Goal: Task Accomplishment & Management: Use online tool/utility

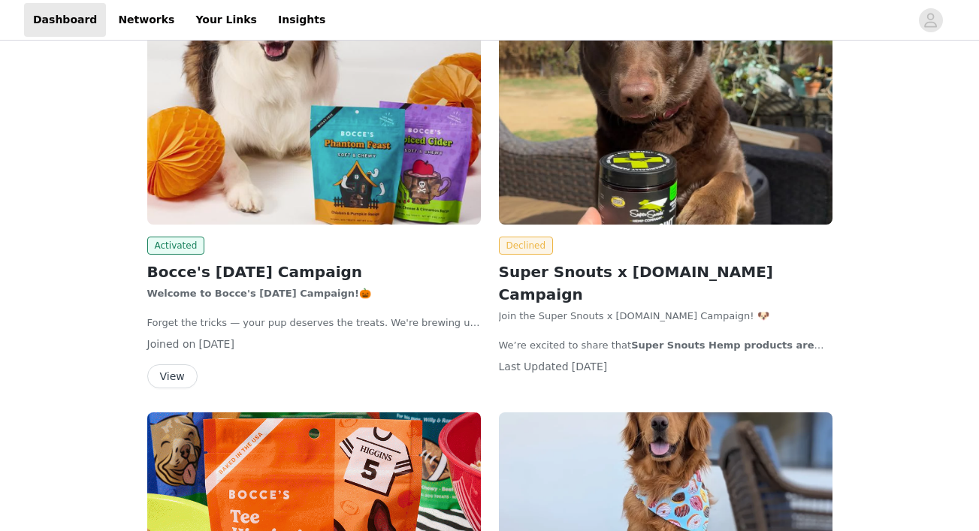
scroll to position [423, 0]
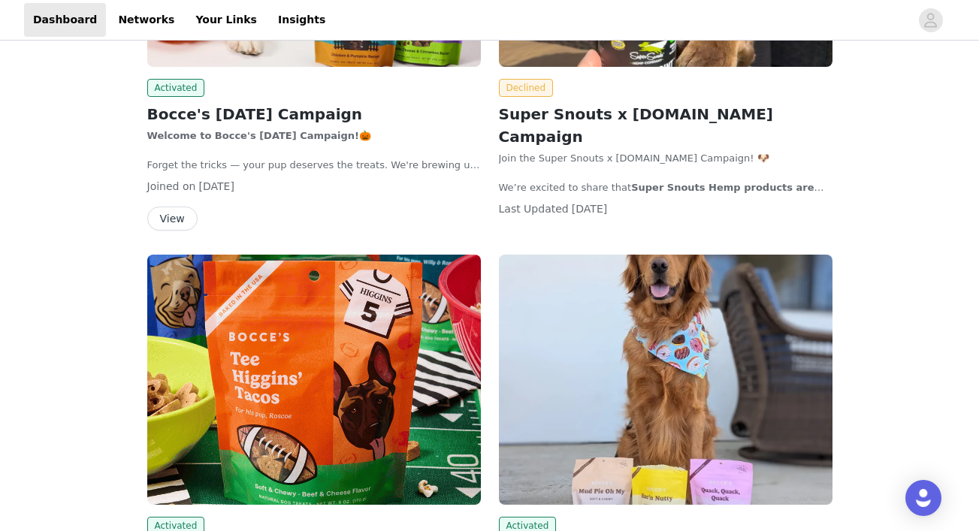
click at [168, 223] on button "View" at bounding box center [172, 219] width 50 height 24
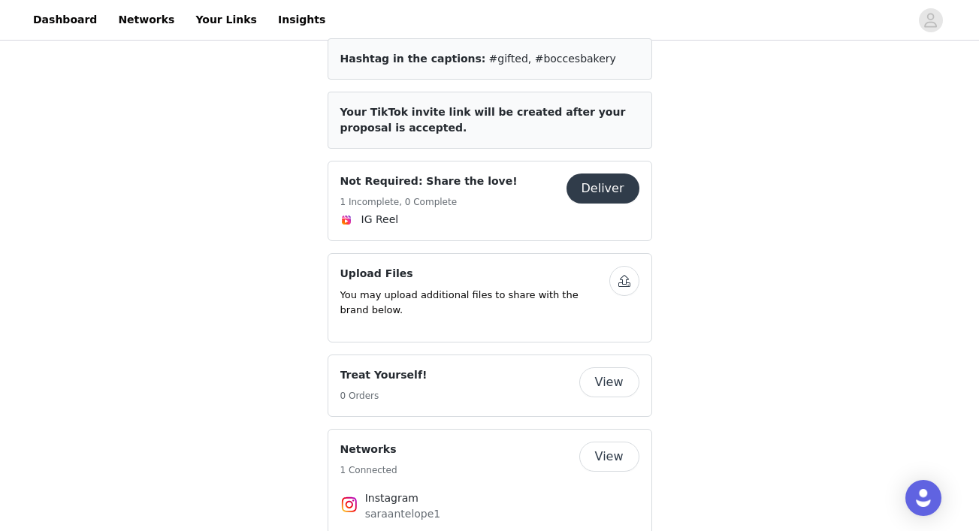
scroll to position [603, 0]
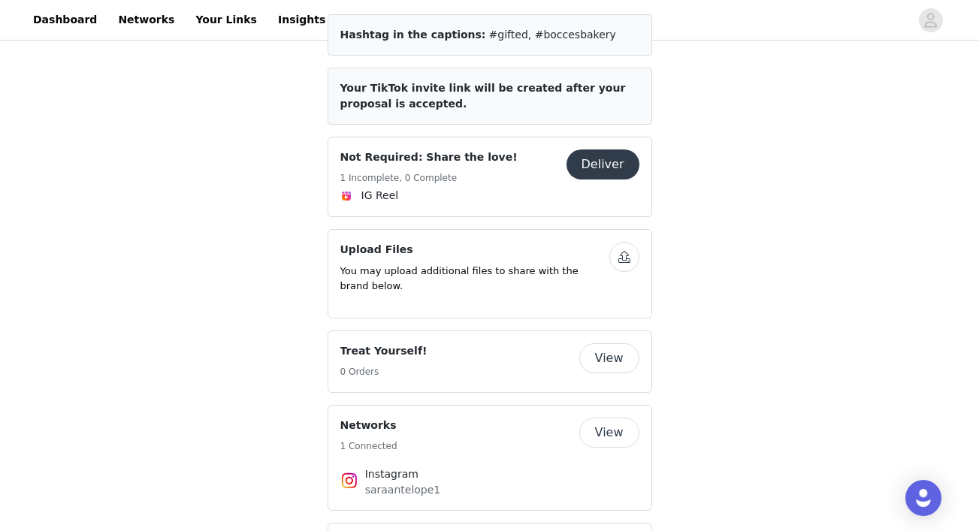
click at [617, 254] on button "button" at bounding box center [624, 257] width 30 height 30
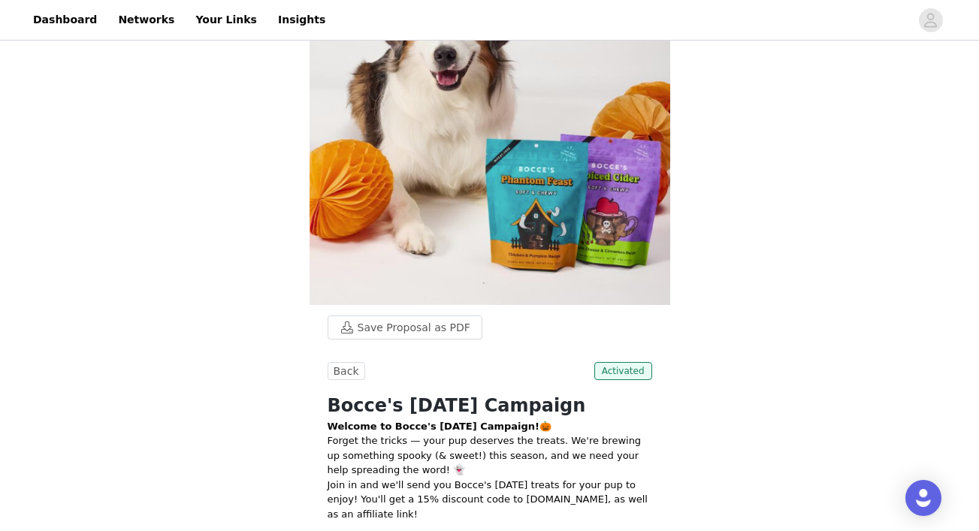
scroll to position [0, 0]
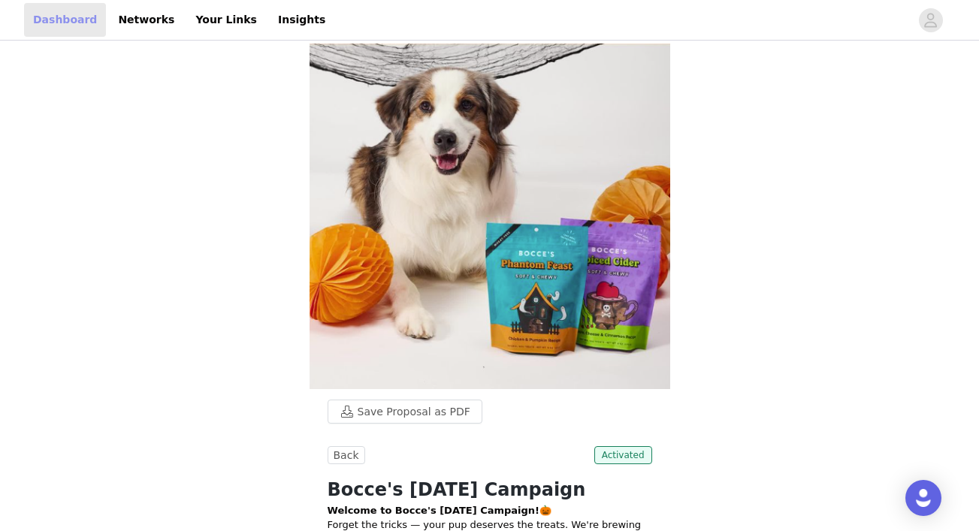
click at [63, 24] on link "Dashboard" at bounding box center [65, 20] width 82 height 34
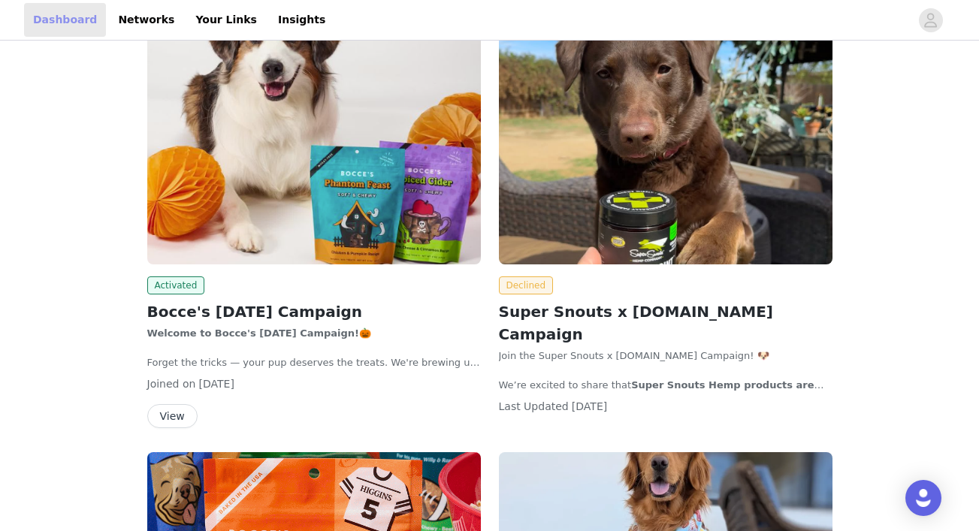
scroll to position [653, 0]
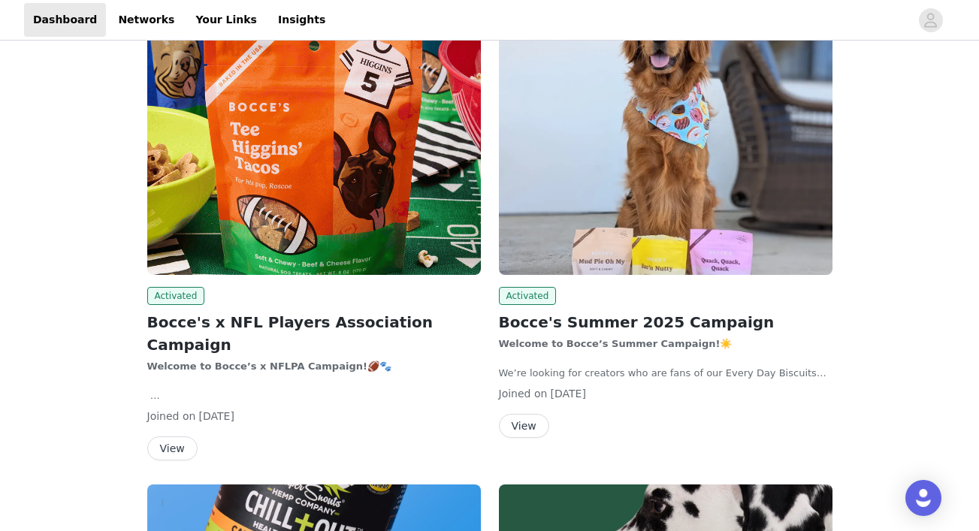
click at [171, 436] on button "View" at bounding box center [172, 448] width 50 height 24
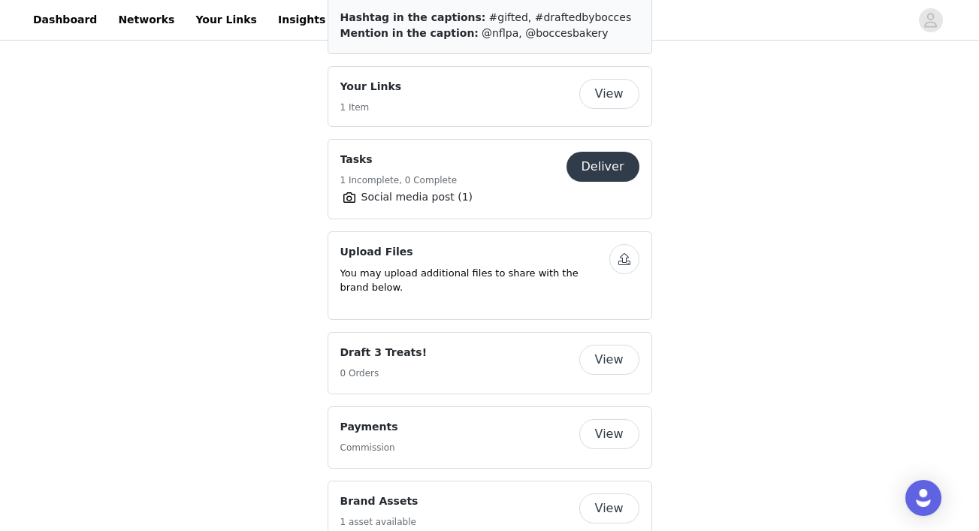
scroll to position [919, 0]
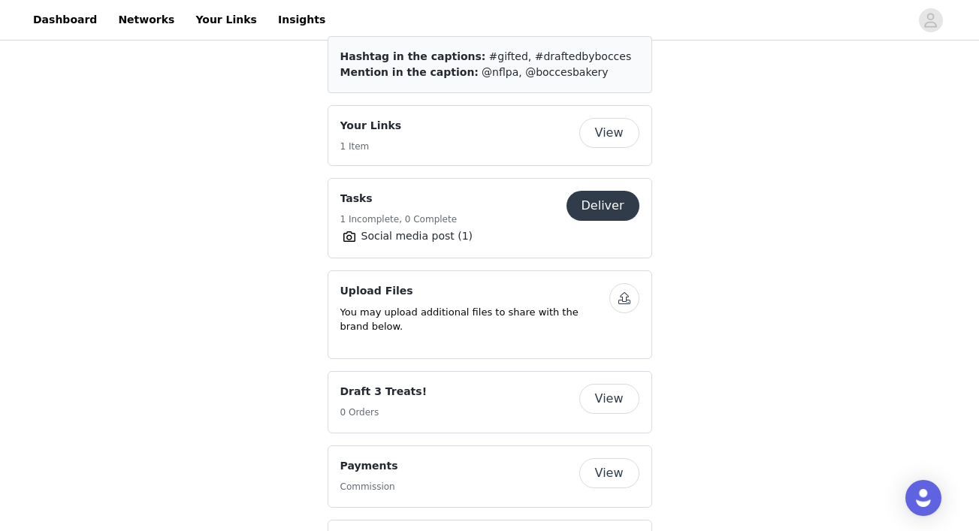
click at [617, 193] on button "Deliver" at bounding box center [602, 206] width 73 height 30
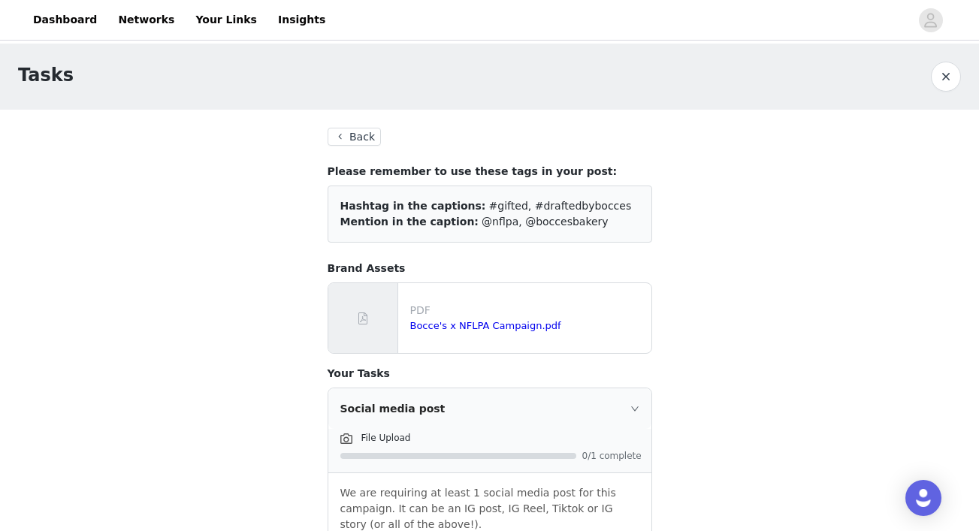
scroll to position [87, 0]
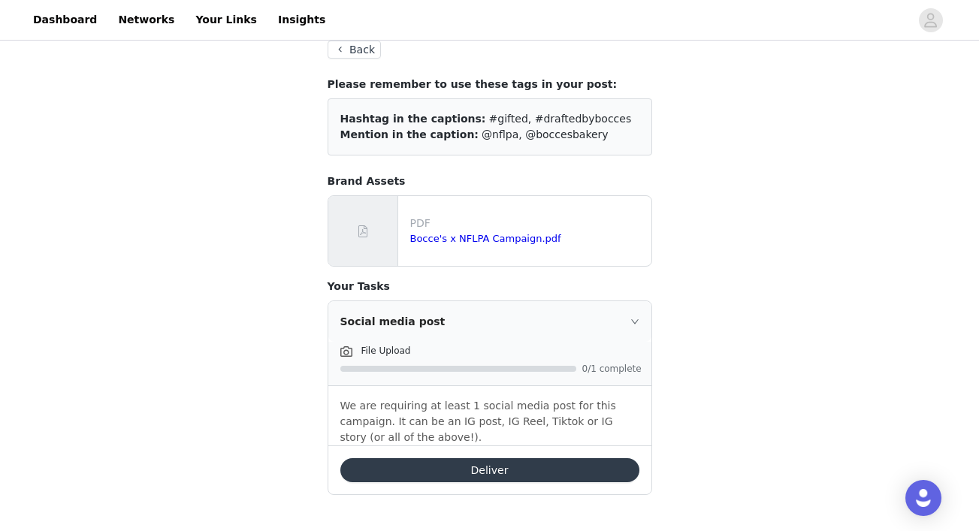
click at [506, 476] on button "Deliver" at bounding box center [489, 470] width 299 height 24
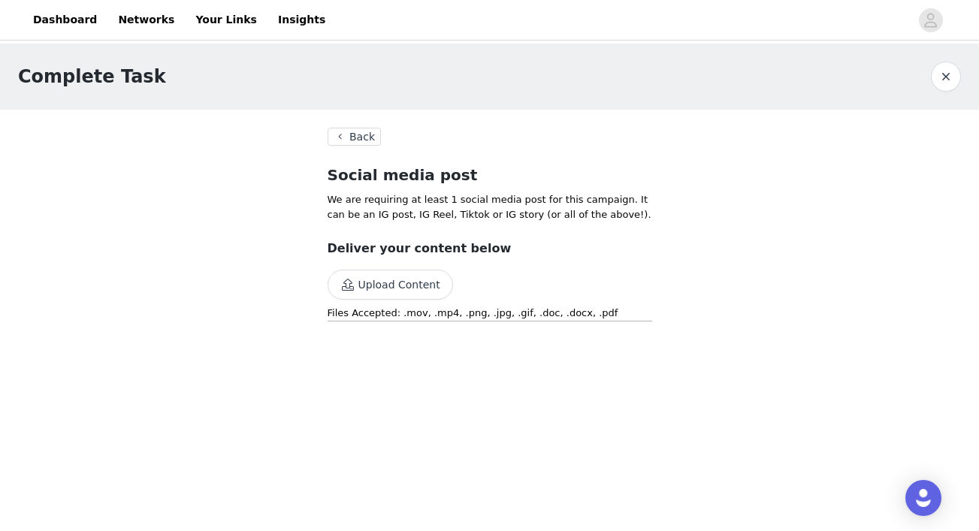
click at [346, 134] on button "Back" at bounding box center [355, 137] width 54 height 18
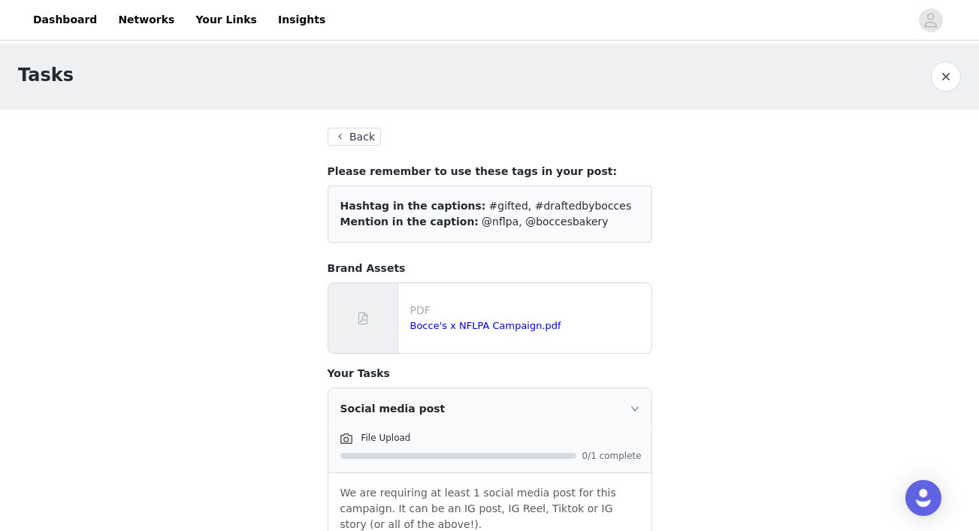
click at [349, 133] on button "Back" at bounding box center [355, 137] width 54 height 18
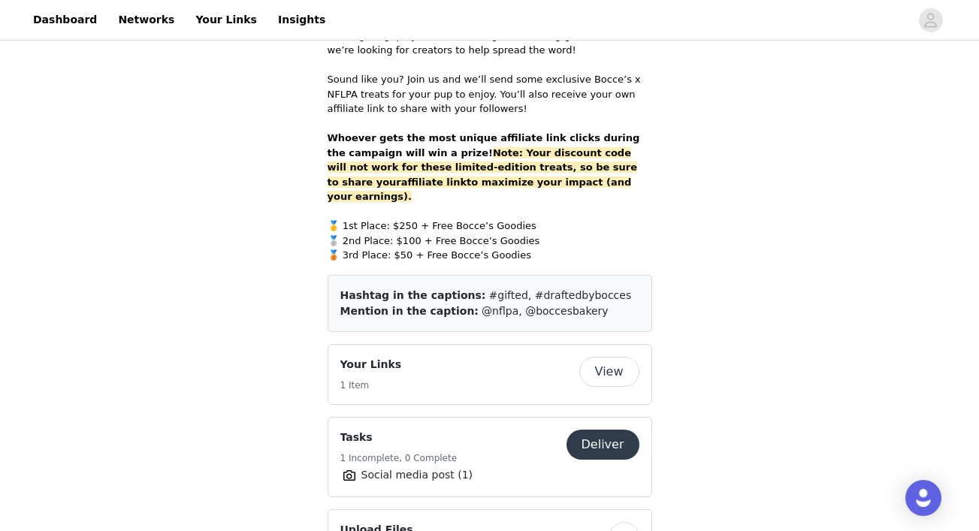
scroll to position [863, 0]
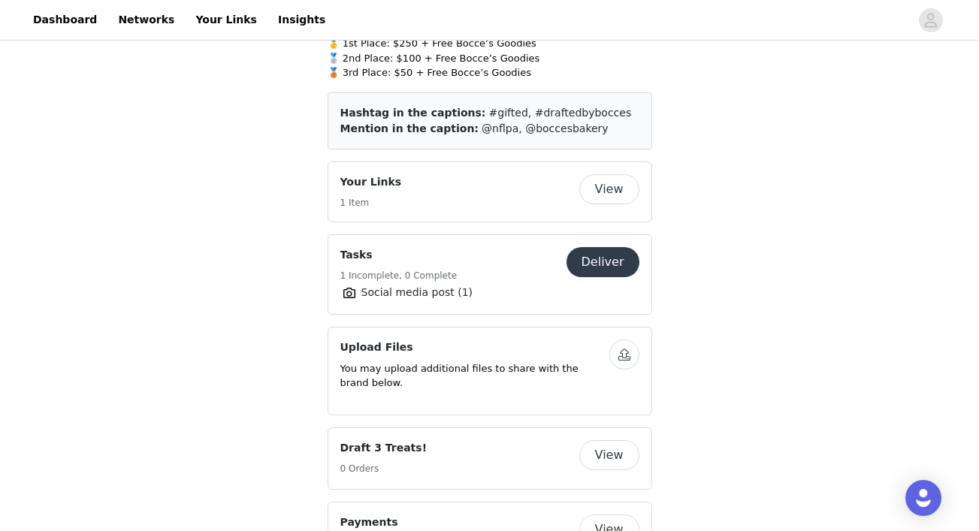
click at [623, 250] on button "Deliver" at bounding box center [602, 262] width 73 height 30
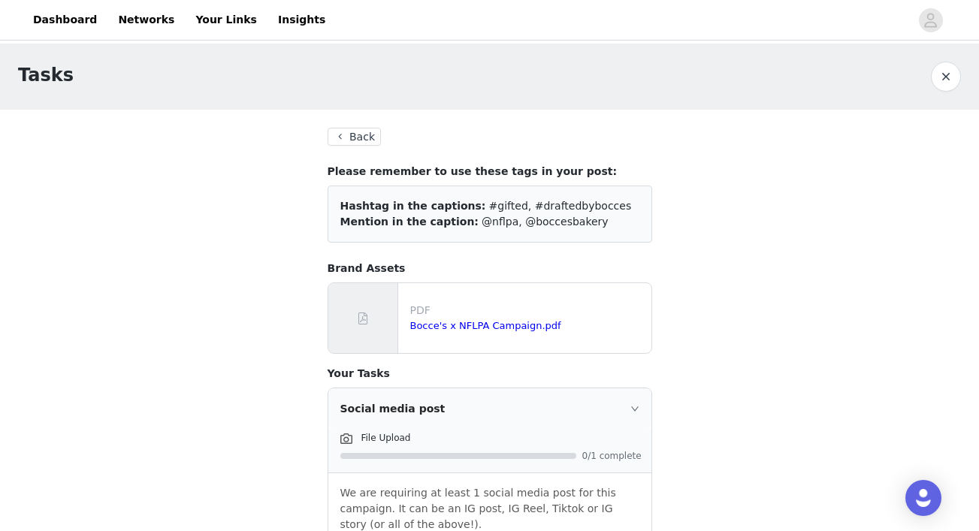
scroll to position [87, 0]
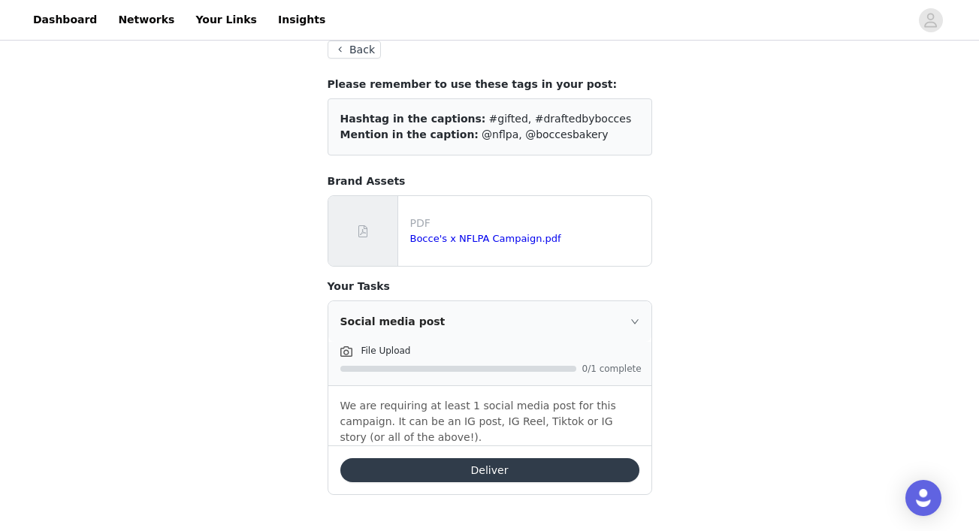
click at [491, 469] on button "Deliver" at bounding box center [489, 470] width 299 height 24
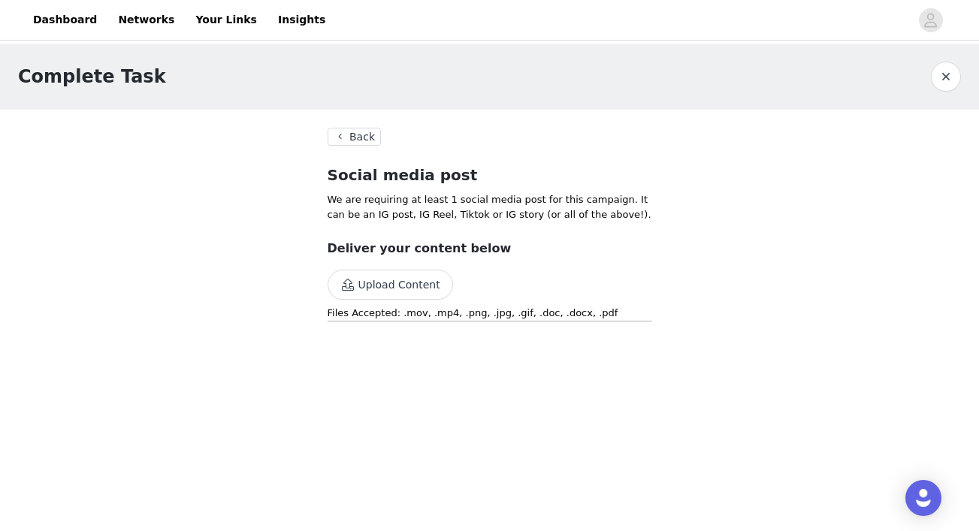
click at [397, 285] on button "Upload Content" at bounding box center [390, 285] width 125 height 30
click at [376, 134] on button "Back" at bounding box center [355, 137] width 54 height 18
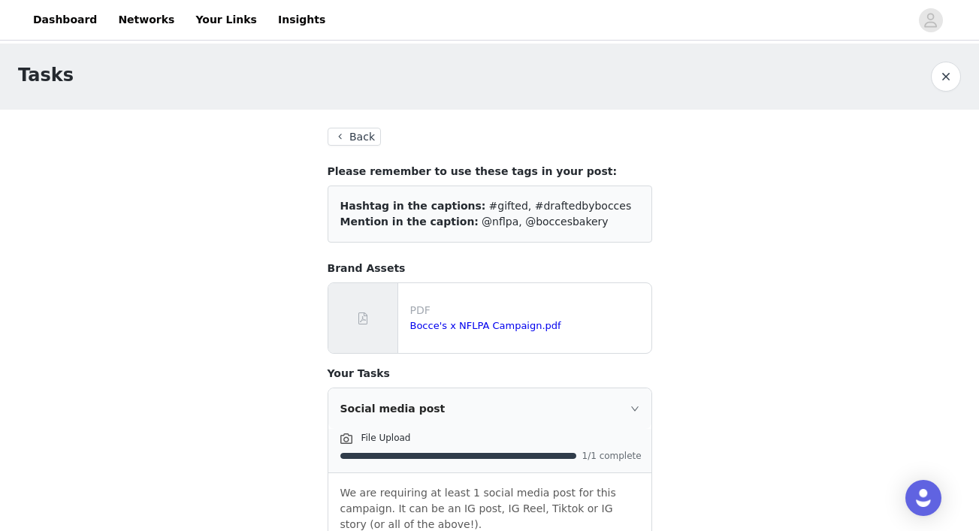
scroll to position [87, 0]
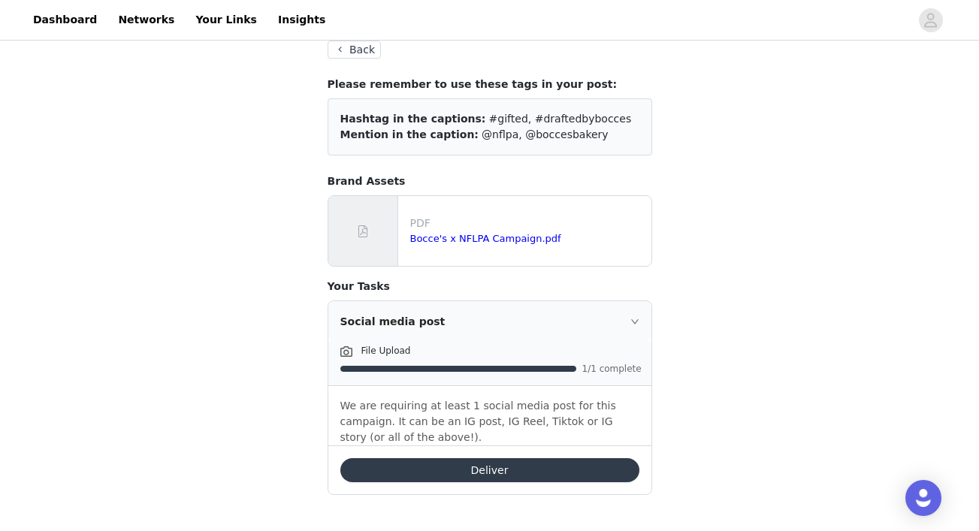
click at [353, 49] on button "Back" at bounding box center [355, 50] width 54 height 18
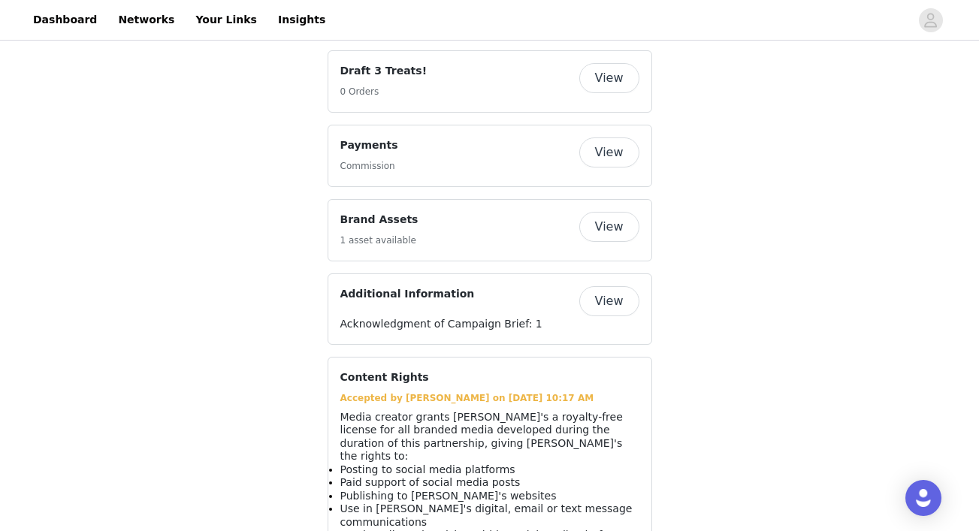
scroll to position [1273, 0]
